Goal: Information Seeking & Learning: Learn about a topic

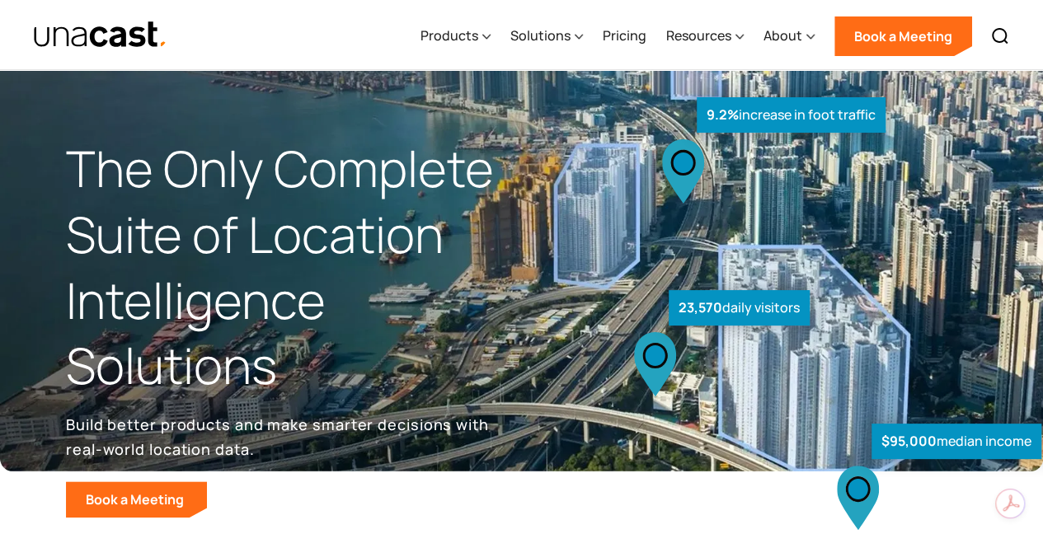
scroll to position [480, 0]
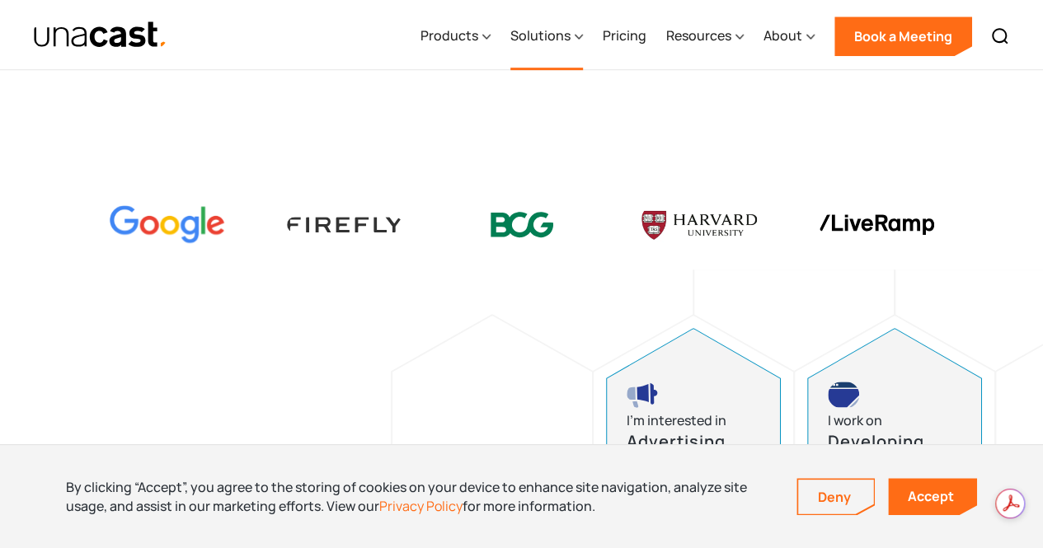
click at [532, 48] on div "Solutions" at bounding box center [546, 36] width 73 height 68
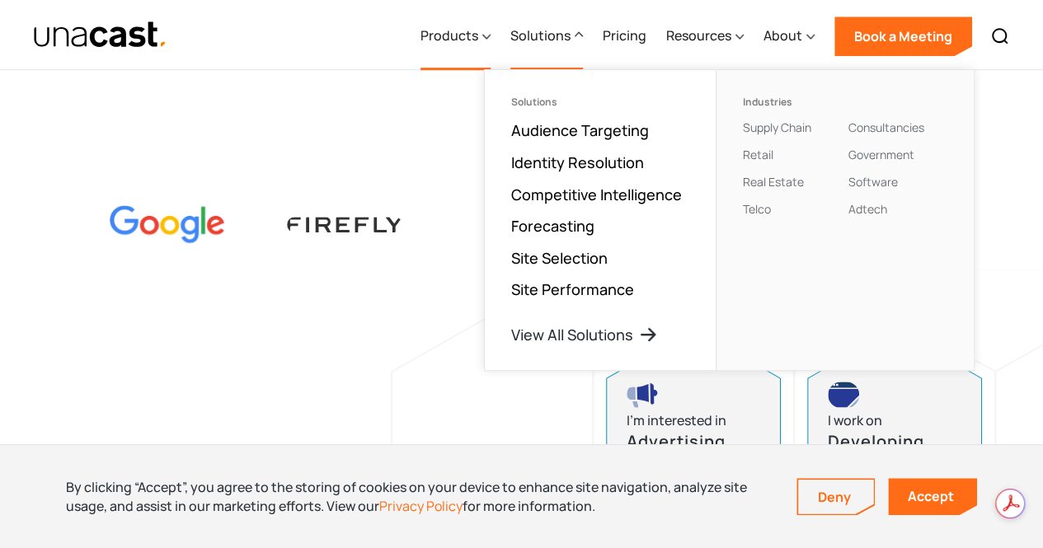
click at [460, 41] on div "Products" at bounding box center [449, 36] width 58 height 20
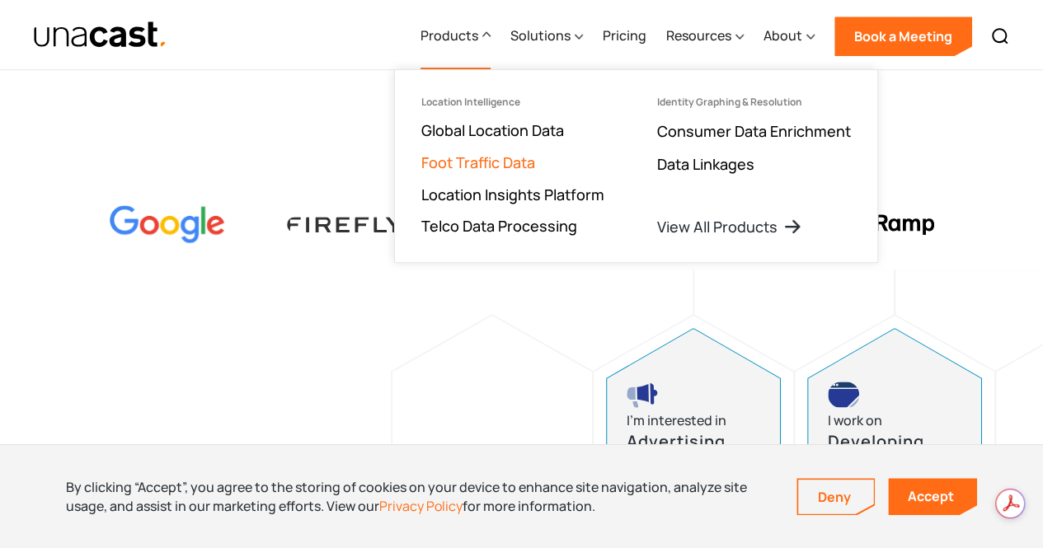
click at [474, 162] on link "Foot Traffic Data" at bounding box center [478, 162] width 114 height 20
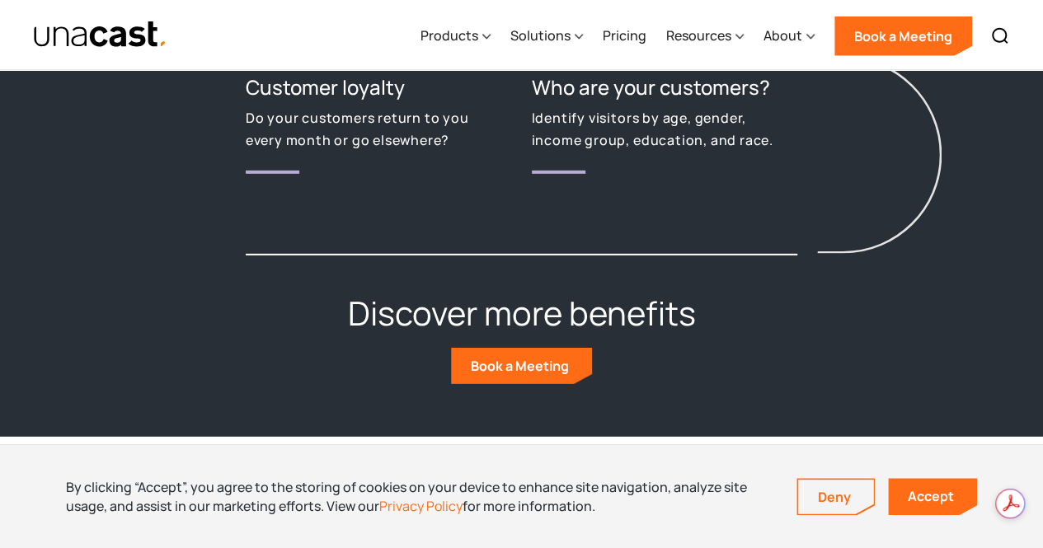
scroll to position [2878, 0]
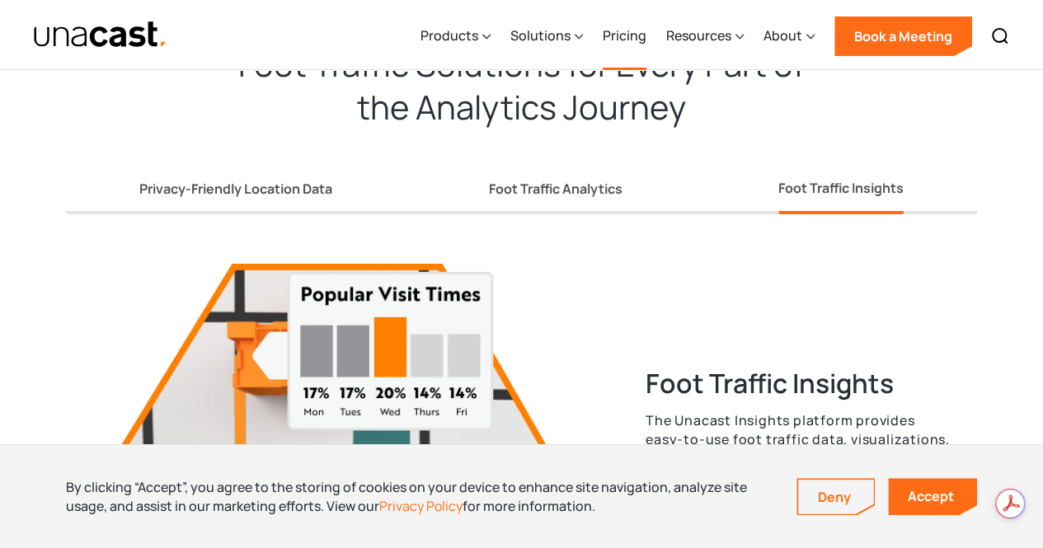
click at [628, 42] on link "Pricing" at bounding box center [625, 36] width 44 height 68
